Goal: Task Accomplishment & Management: Manage account settings

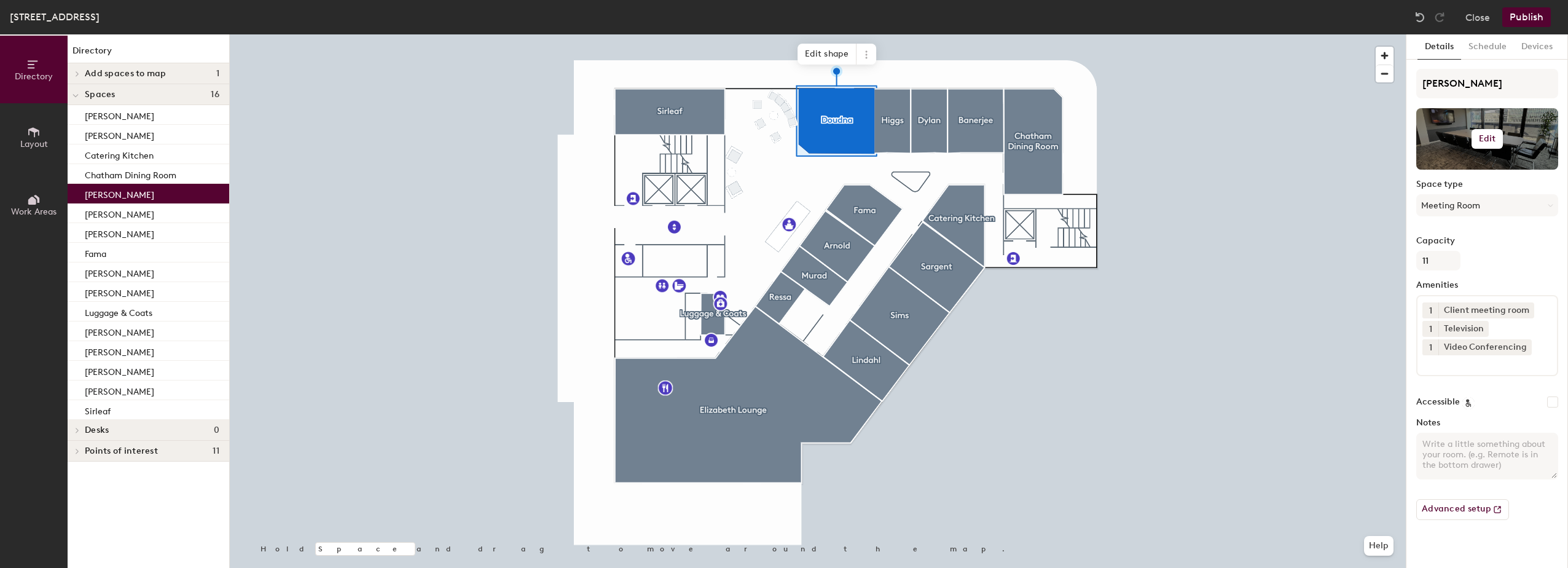
click at [1487, 138] on h6 "Edit" at bounding box center [1487, 139] width 17 height 10
click at [1458, 171] on input "file" at bounding box center [1497, 175] width 141 height 19
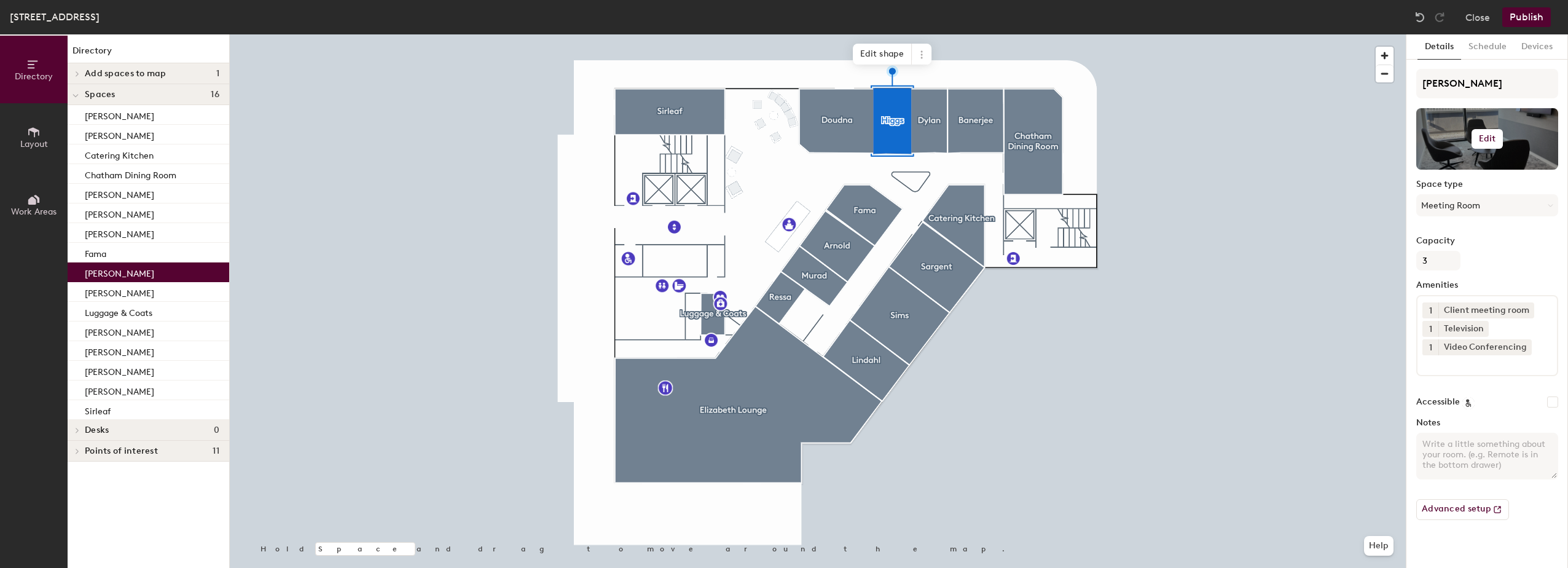
click at [1489, 138] on h6 "Edit" at bounding box center [1487, 139] width 17 height 10
click at [1462, 172] on input "file" at bounding box center [1497, 175] width 141 height 19
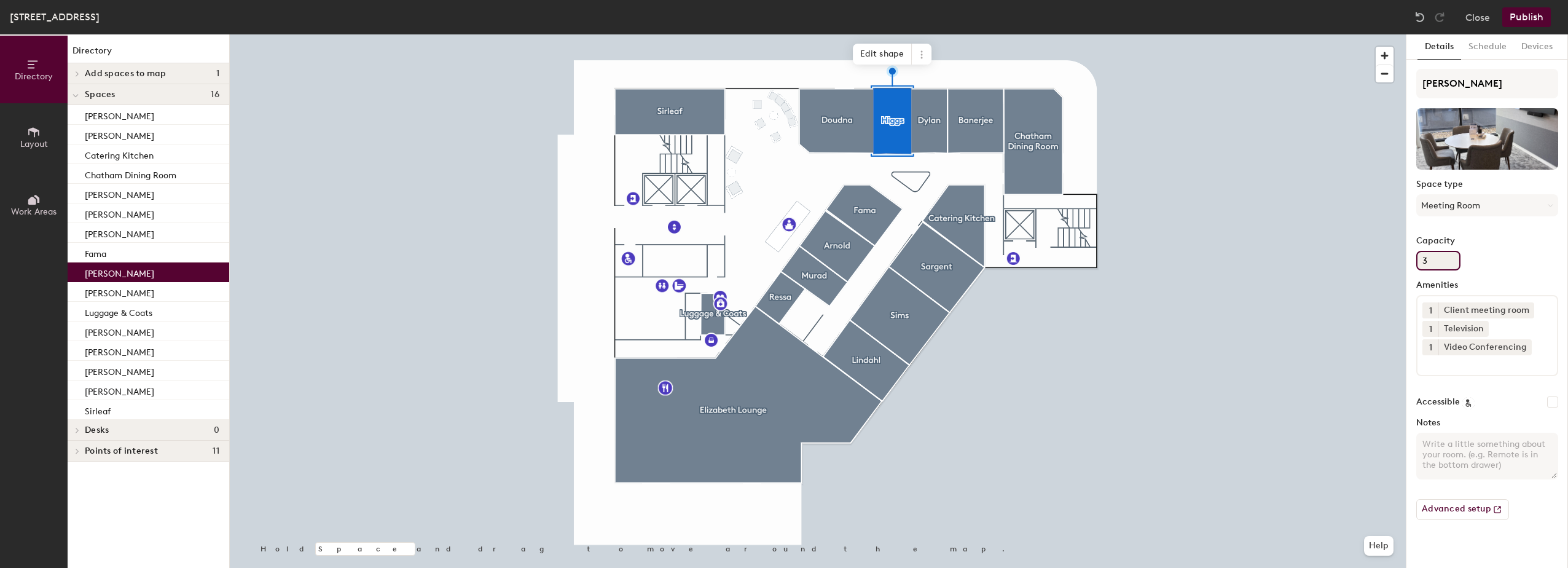
click at [1435, 258] on input "3" at bounding box center [1438, 260] width 44 height 20
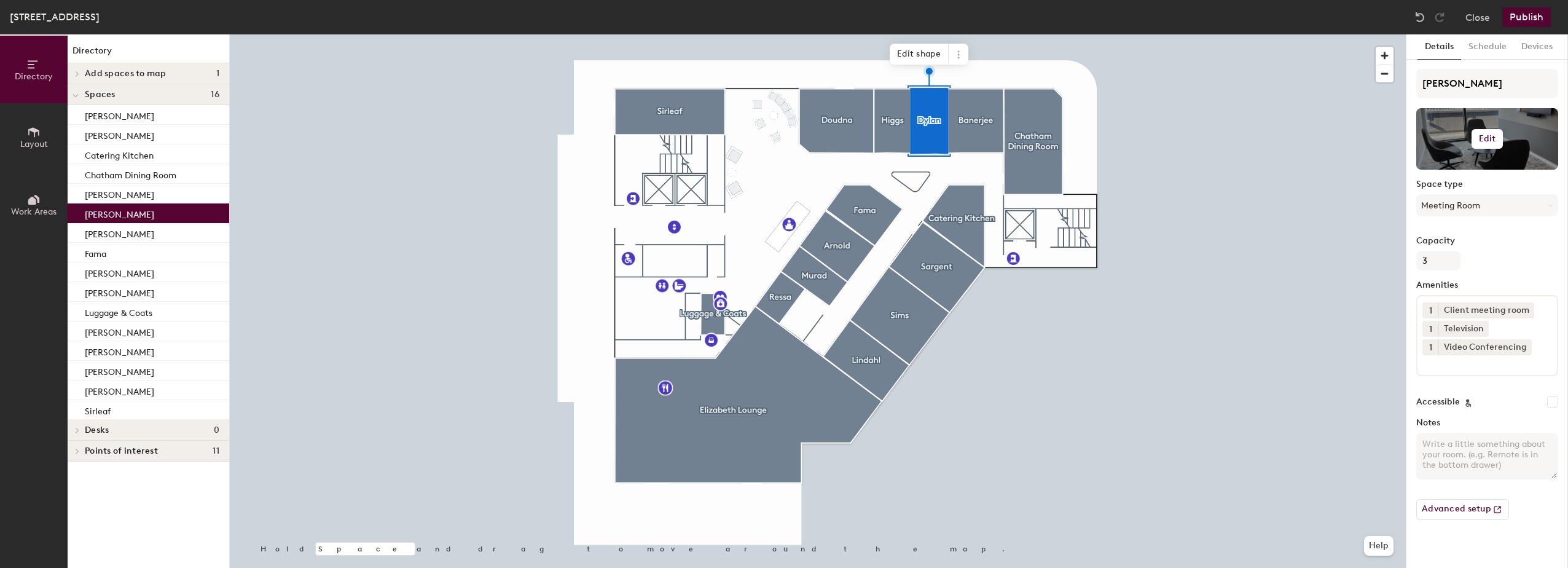
click at [1489, 138] on h6 "Edit" at bounding box center [1487, 139] width 17 height 10
click at [1464, 169] on input "file" at bounding box center [1497, 175] width 141 height 19
click at [1422, 263] on input "3" at bounding box center [1438, 260] width 44 height 20
type input "4"
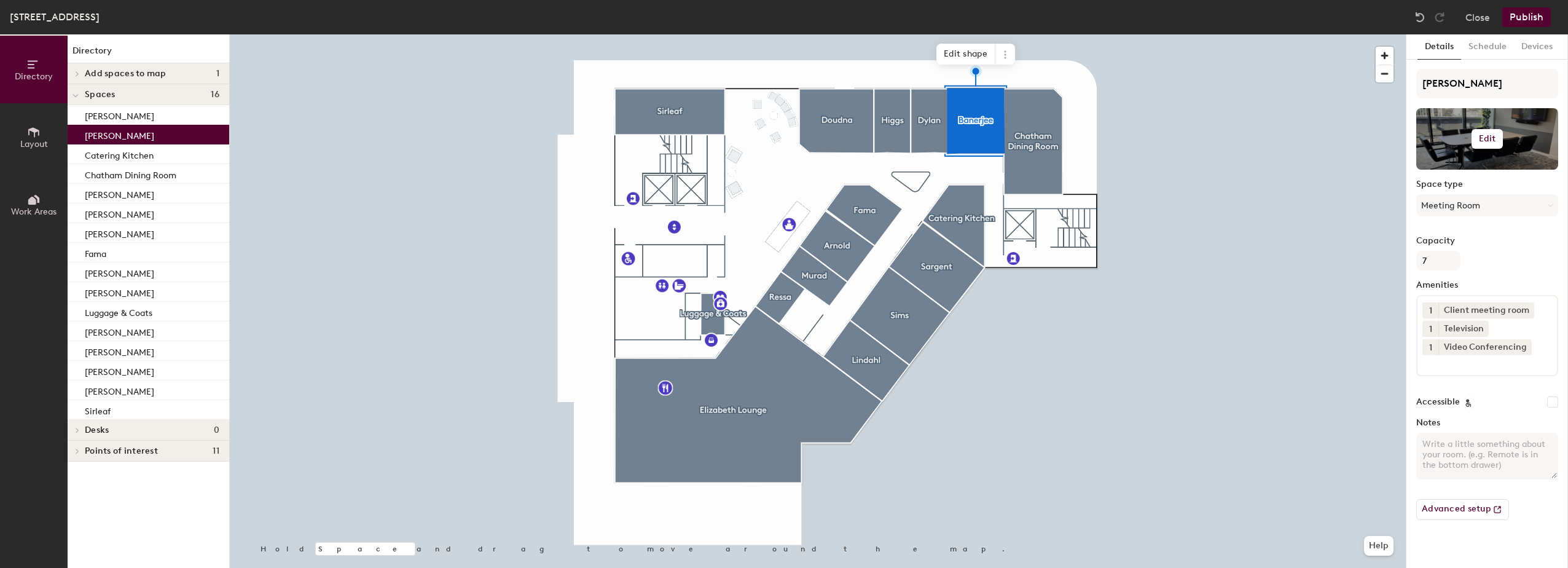
click at [1485, 132] on button "Edit" at bounding box center [1487, 139] width 32 height 20
click at [1473, 167] on input "file" at bounding box center [1497, 175] width 141 height 19
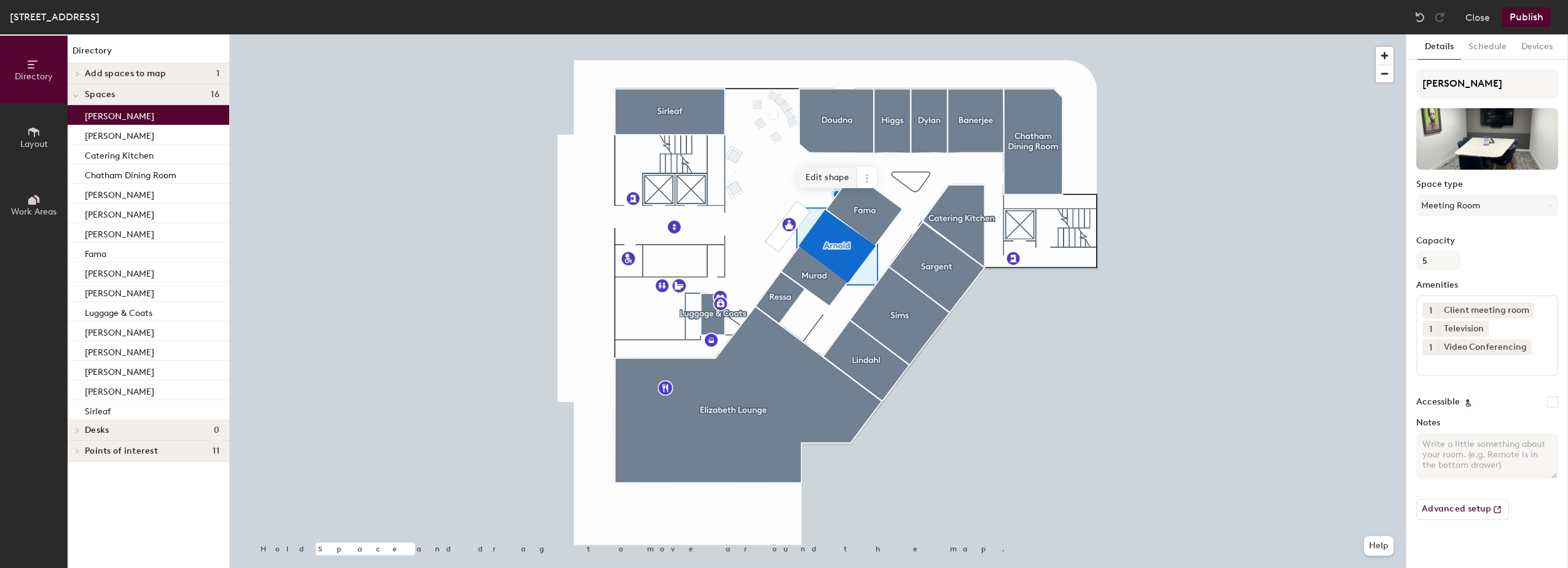
click at [783, 34] on div at bounding box center [817, 34] width 1176 height 0
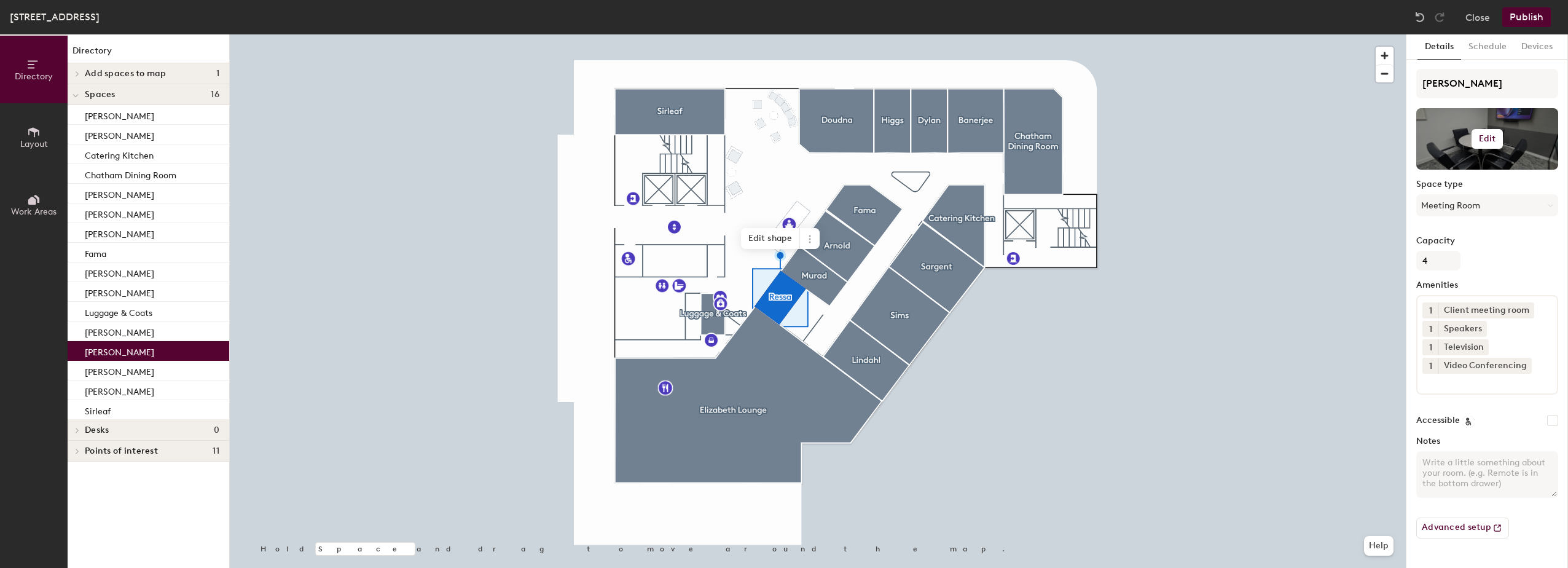
click at [1482, 136] on h6 "Edit" at bounding box center [1487, 139] width 17 height 10
click at [1460, 172] on input "file" at bounding box center [1497, 175] width 141 height 19
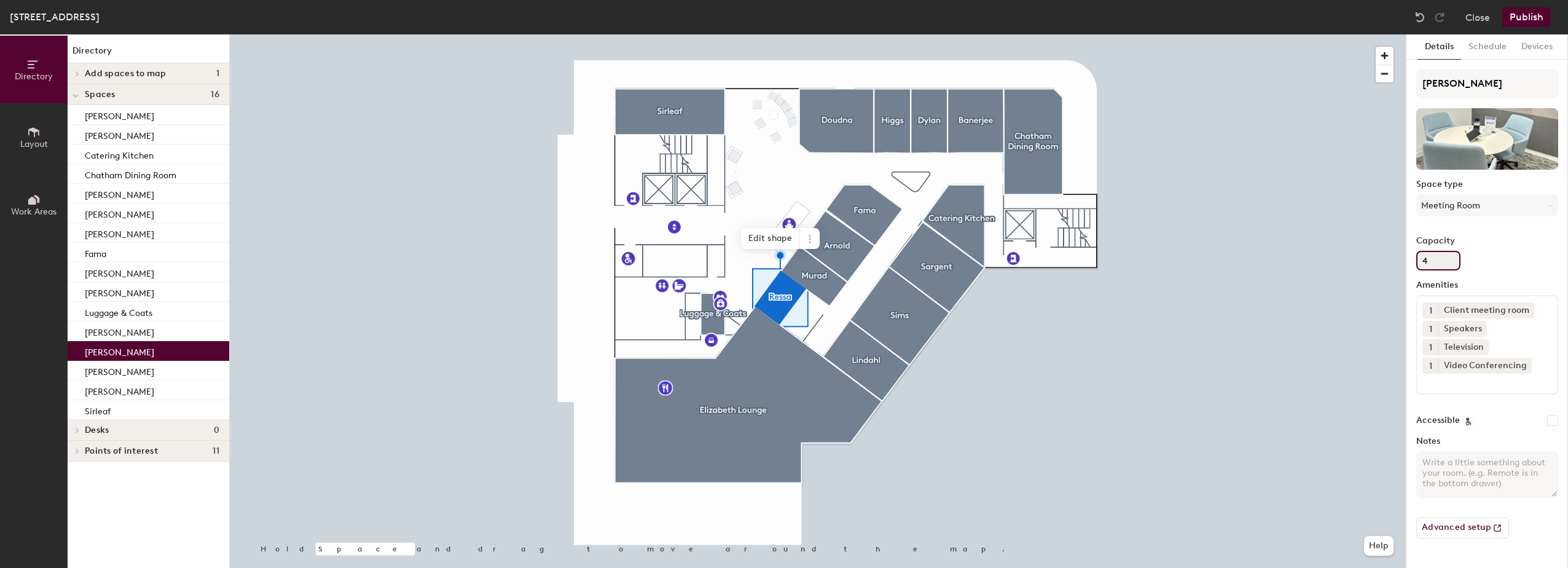
drag, startPoint x: 1433, startPoint y: 263, endPoint x: 1417, endPoint y: 266, distance: 16.3
click at [1417, 266] on input "4" at bounding box center [1438, 260] width 44 height 20
type input "3"
click at [1479, 344] on icon at bounding box center [1482, 346] width 5 height 5
click at [1528, 14] on button "Publish" at bounding box center [1526, 16] width 49 height 20
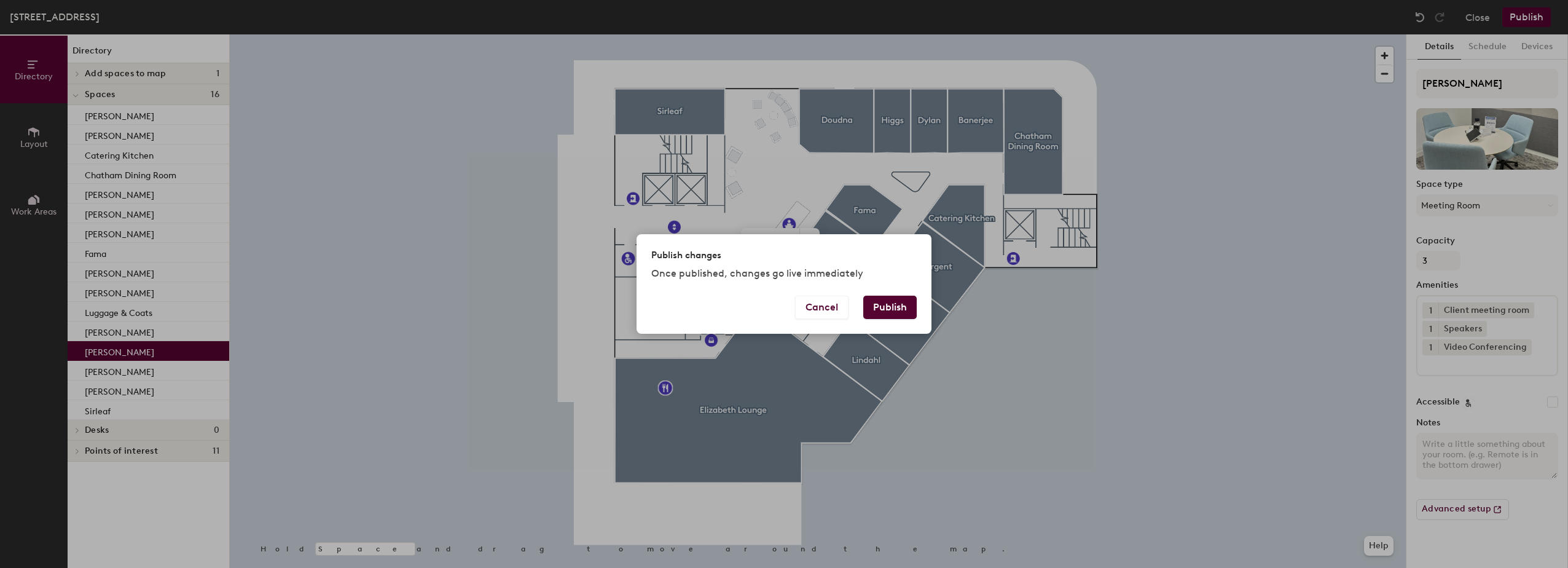
click at [890, 304] on button "Publish" at bounding box center [890, 307] width 53 height 24
